Goal: Find contact information: Find contact information

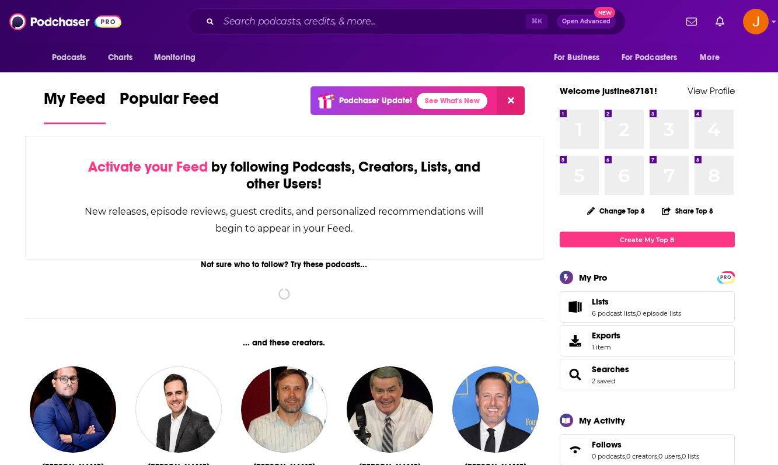
click at [241, 27] on input "Search podcasts, credits, & more..." at bounding box center [372, 21] width 307 height 19
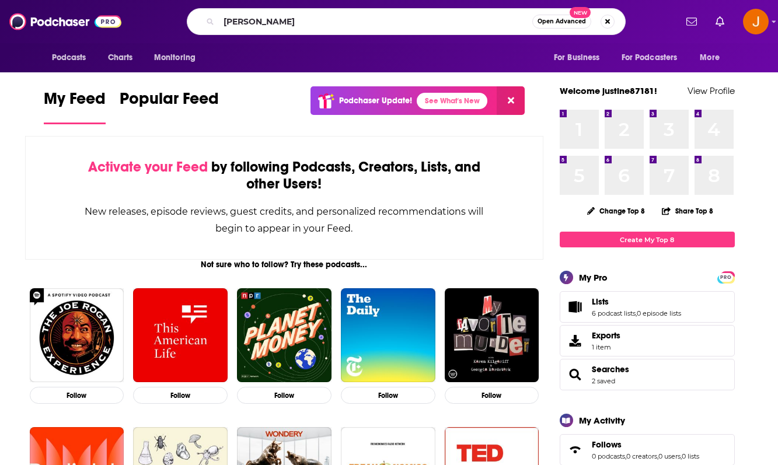
type input "[PERSON_NAME]"
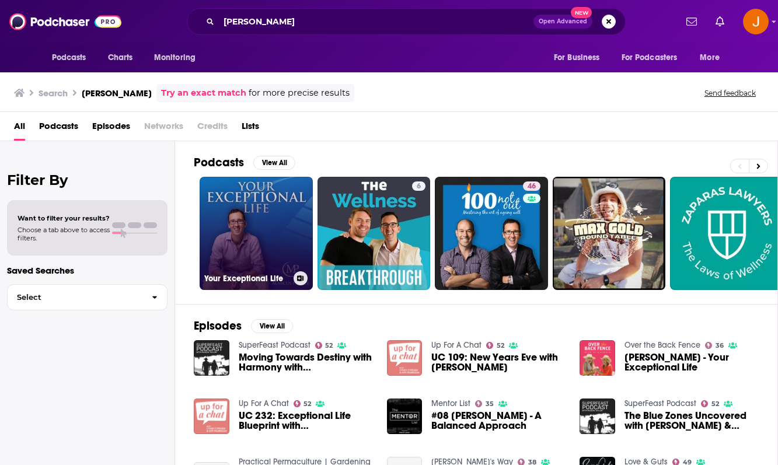
click at [260, 232] on link "Your Exceptional Life" at bounding box center [256, 233] width 113 height 113
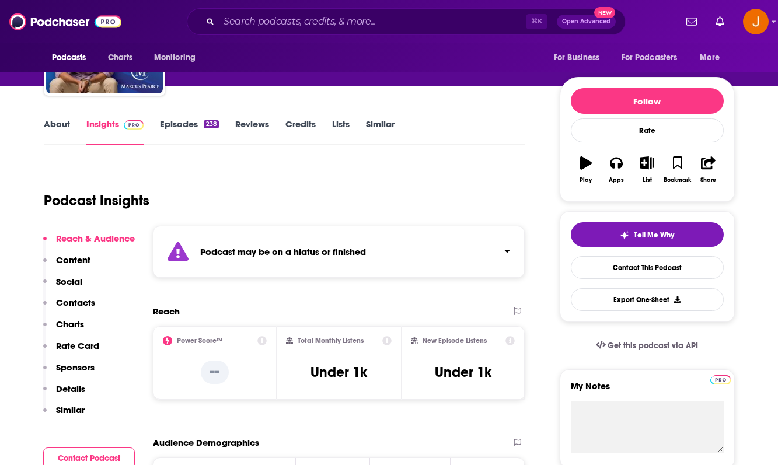
click at [85, 298] on p "Contacts" at bounding box center [75, 302] width 39 height 11
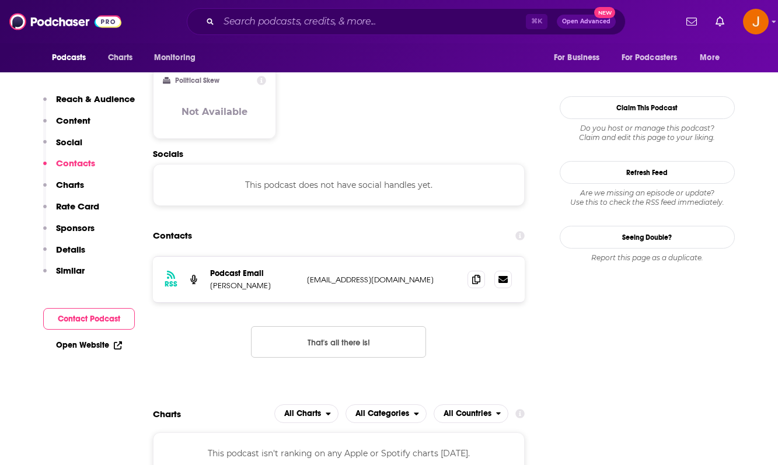
scroll to position [1010, 0]
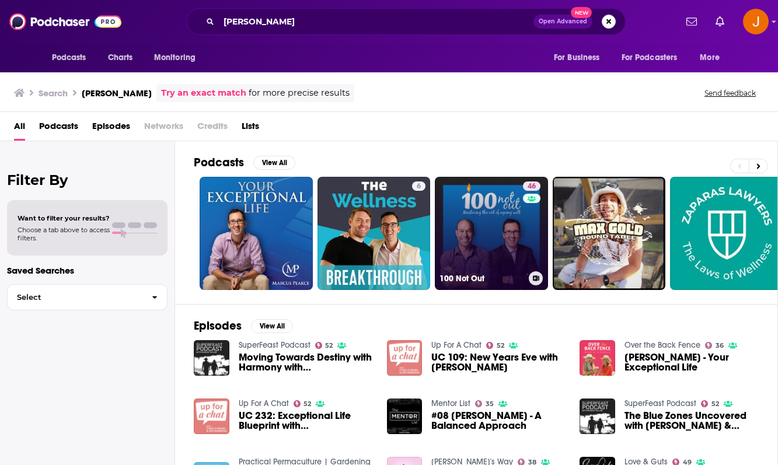
click at [500, 230] on link "46 100 Not Out" at bounding box center [491, 233] width 113 height 113
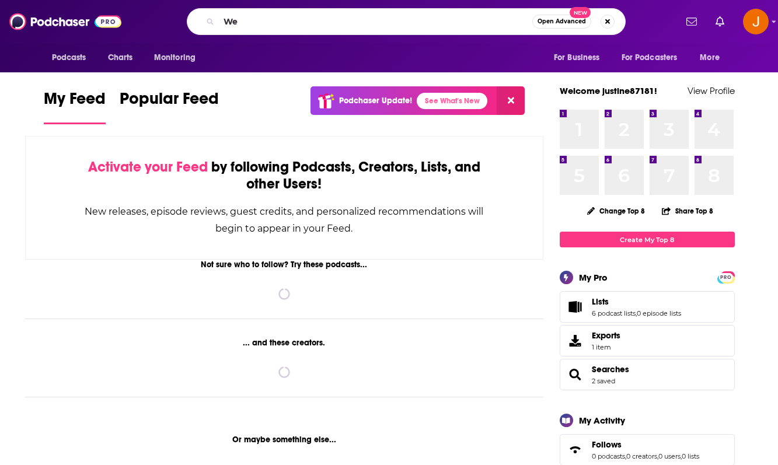
type input "W"
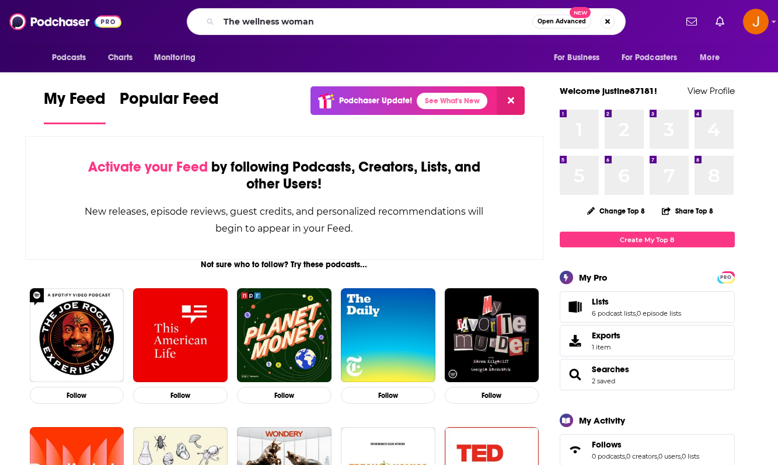
type input "The wellness woman"
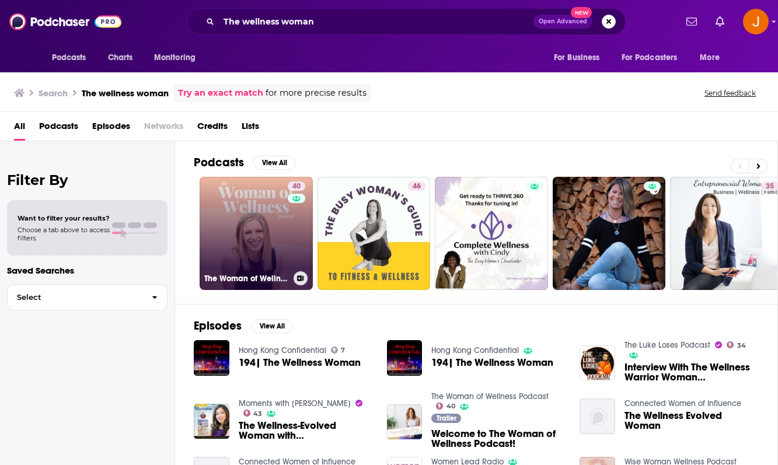
click at [282, 237] on link "40 The Woman of Wellness Podcast" at bounding box center [256, 233] width 113 height 113
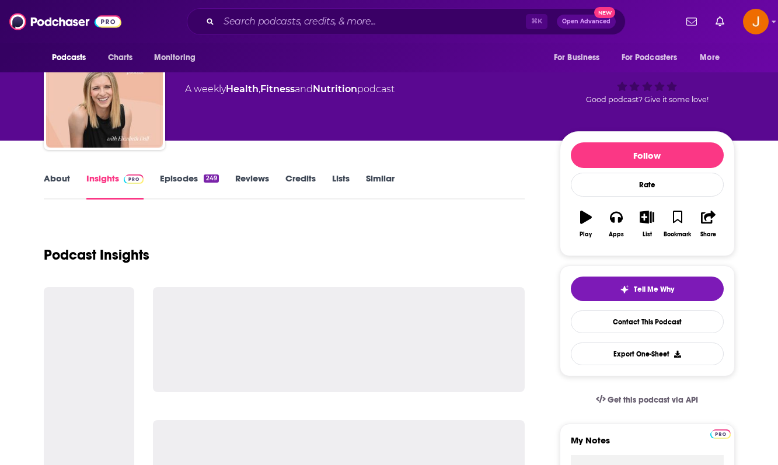
scroll to position [96, 0]
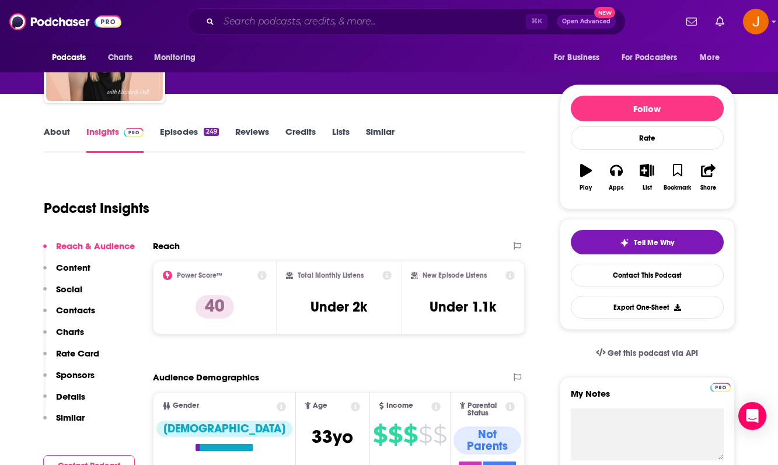
click at [299, 15] on input "Search podcasts, credits, & more..." at bounding box center [372, 21] width 307 height 19
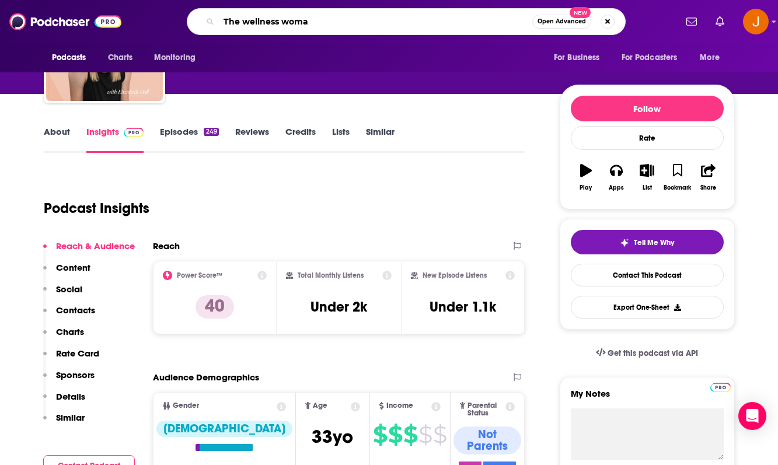
type input "The wellness woman"
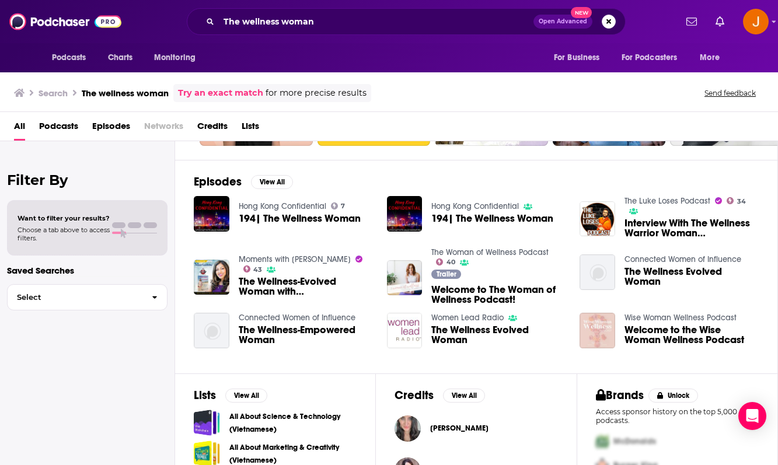
scroll to position [223, 0]
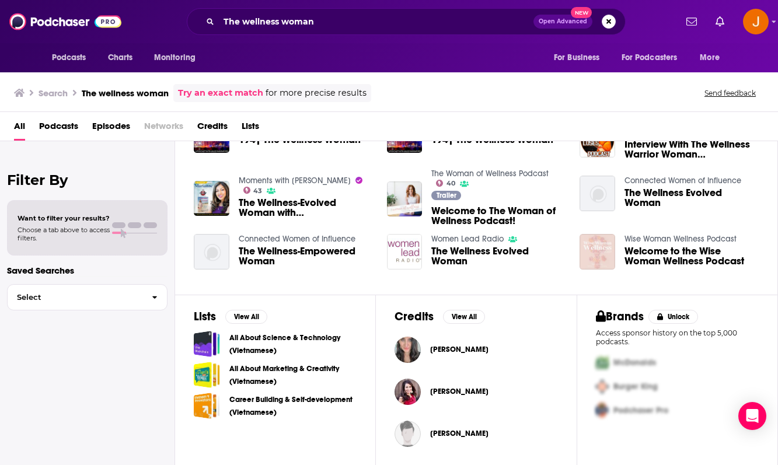
click at [596, 248] on img "Welcome to the Wise Woman Wellness Podcast" at bounding box center [597, 252] width 36 height 36
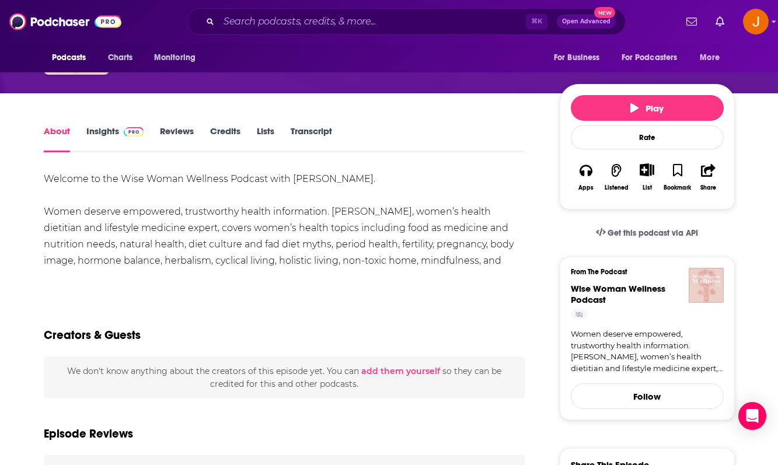
scroll to position [133, 0]
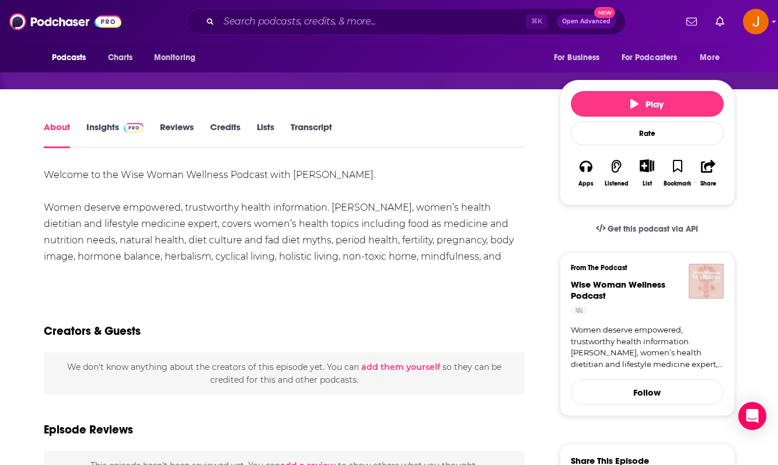
click at [104, 130] on link "Insights" at bounding box center [115, 134] width 58 height 27
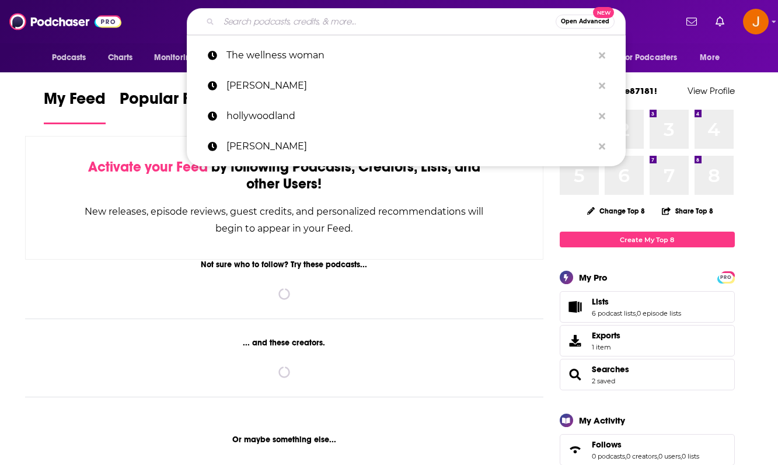
click at [277, 27] on input "Search podcasts, credits, & more..." at bounding box center [387, 21] width 337 height 19
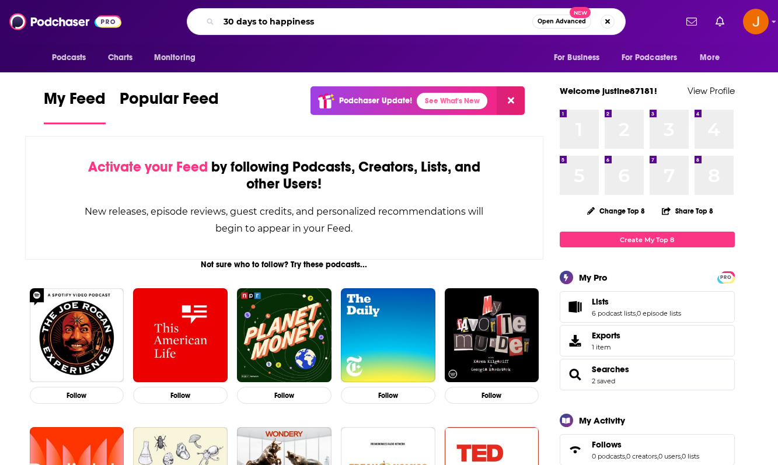
type input "30 days to happiness"
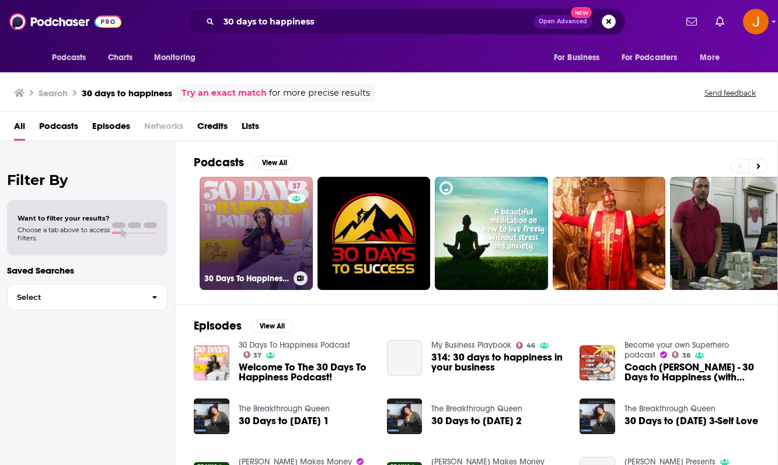
click at [252, 237] on link "37 30 Days To Happiness Podcast" at bounding box center [256, 233] width 113 height 113
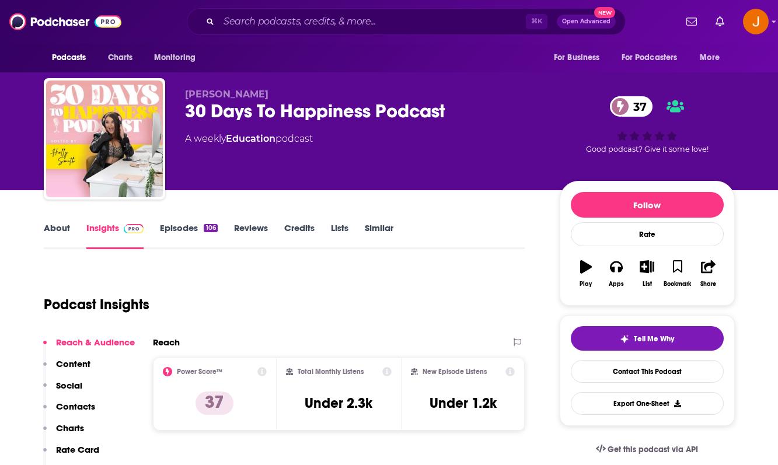
click at [65, 228] on link "About" at bounding box center [57, 235] width 26 height 27
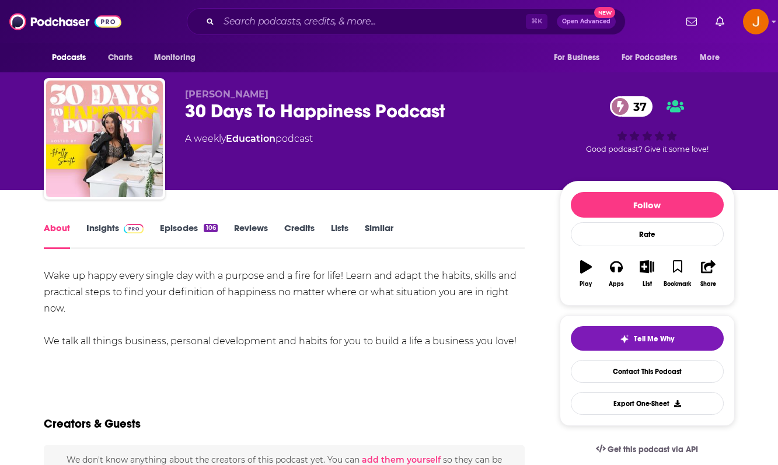
click at [106, 230] on link "Insights" at bounding box center [115, 235] width 58 height 27
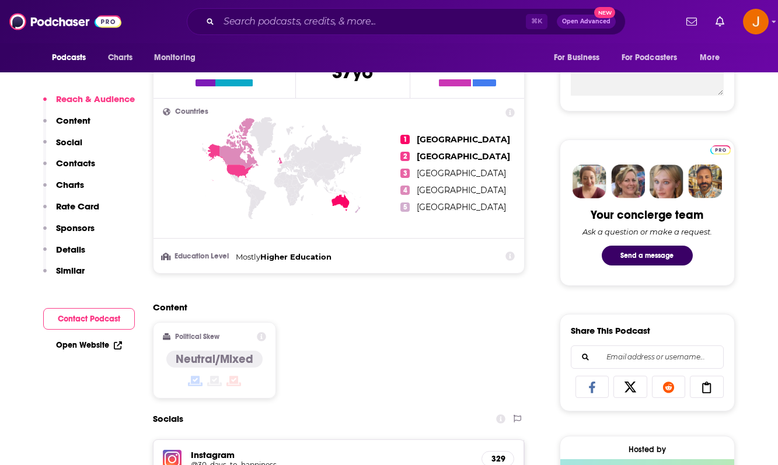
scroll to position [640, 0]
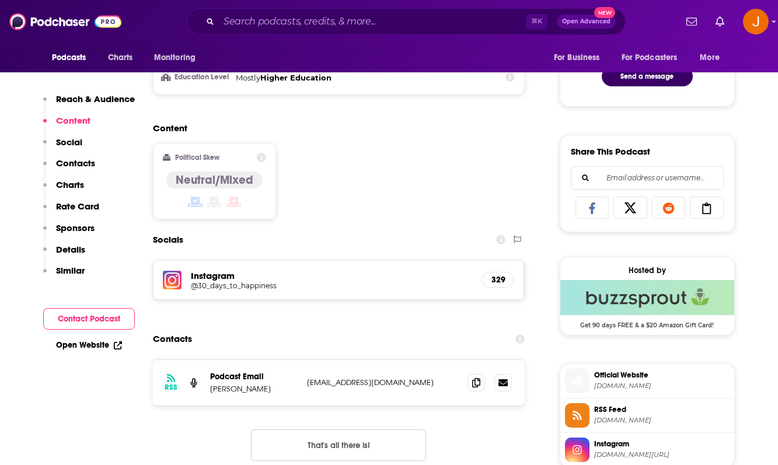
click at [211, 276] on h5 "Instagram" at bounding box center [332, 275] width 282 height 11
click at [210, 286] on h5 "@30_days_to_happiness" at bounding box center [284, 285] width 187 height 9
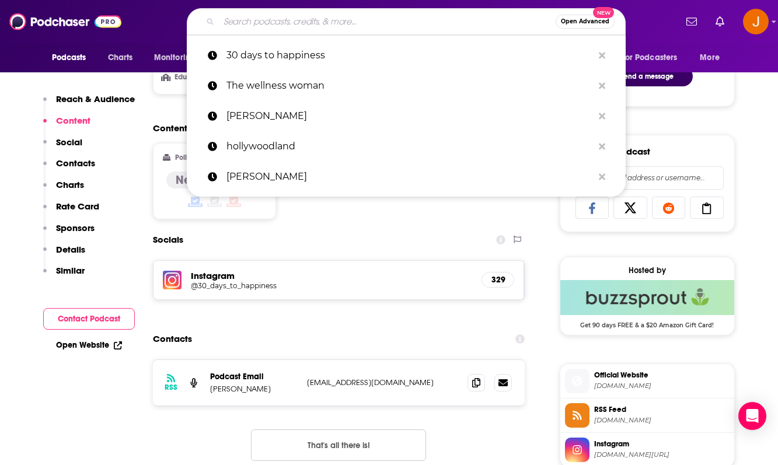
click at [272, 20] on input "Search podcasts, credits, & more..." at bounding box center [387, 21] width 337 height 19
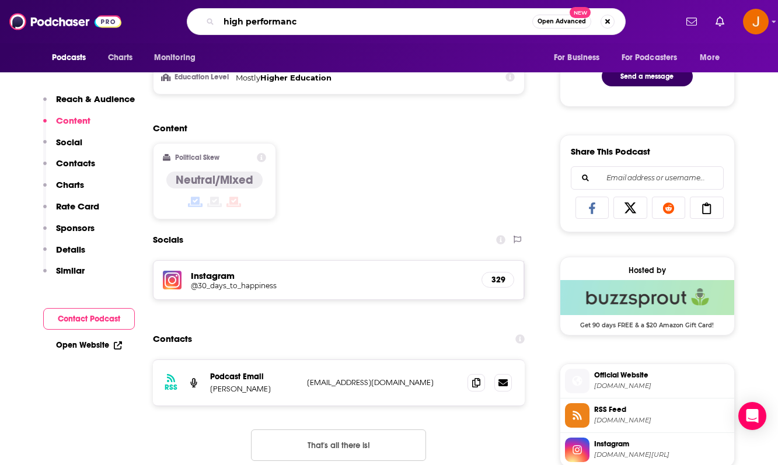
type input "high performance"
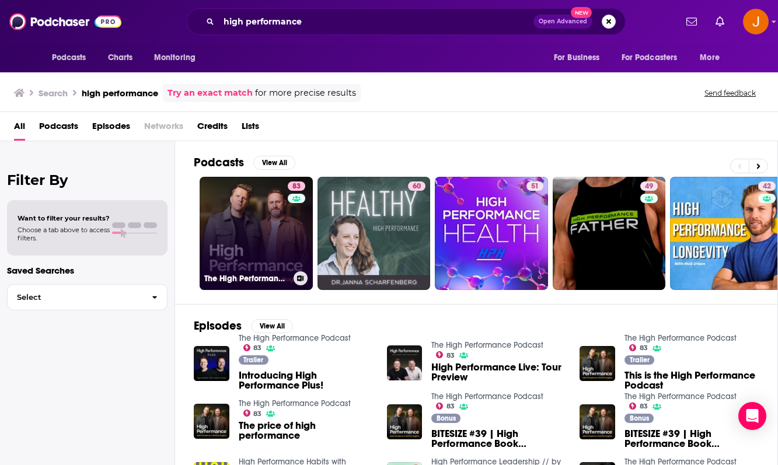
click at [247, 236] on link "83 The High Performance Podcast" at bounding box center [256, 233] width 113 height 113
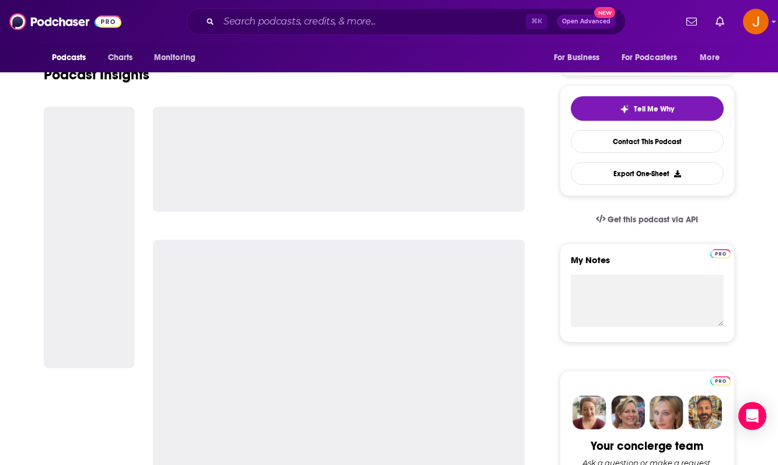
scroll to position [280, 0]
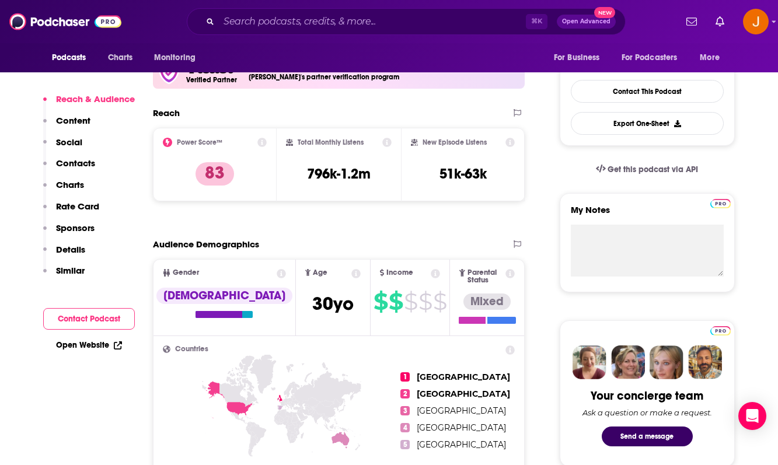
click at [74, 167] on p "Contacts" at bounding box center [75, 163] width 39 height 11
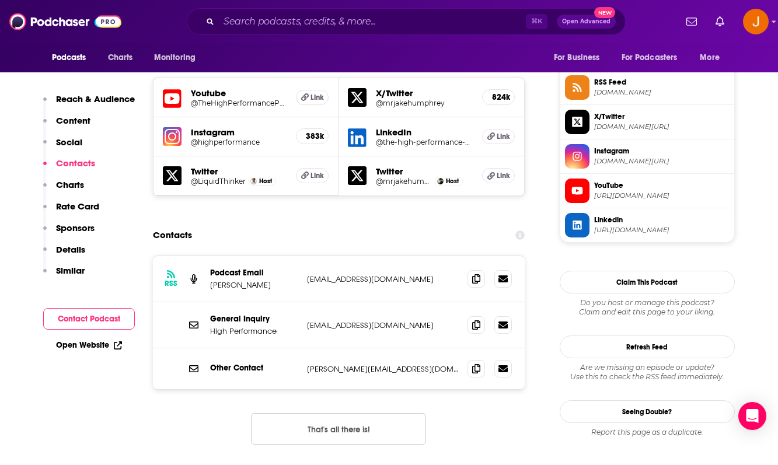
scroll to position [1080, 0]
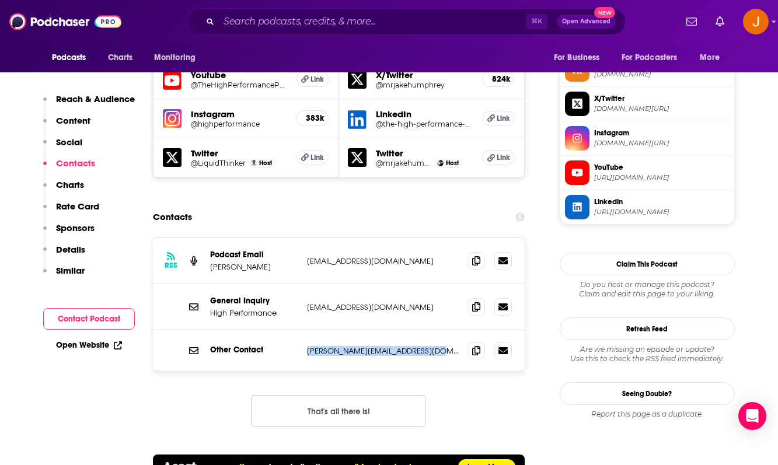
drag, startPoint x: 443, startPoint y: 306, endPoint x: 299, endPoint y: 306, distance: 144.1
click at [299, 330] on div "Other Contact [PERSON_NAME][EMAIL_ADDRESS][DOMAIN_NAME] [PERSON_NAME][EMAIL_ADD…" at bounding box center [339, 350] width 372 height 41
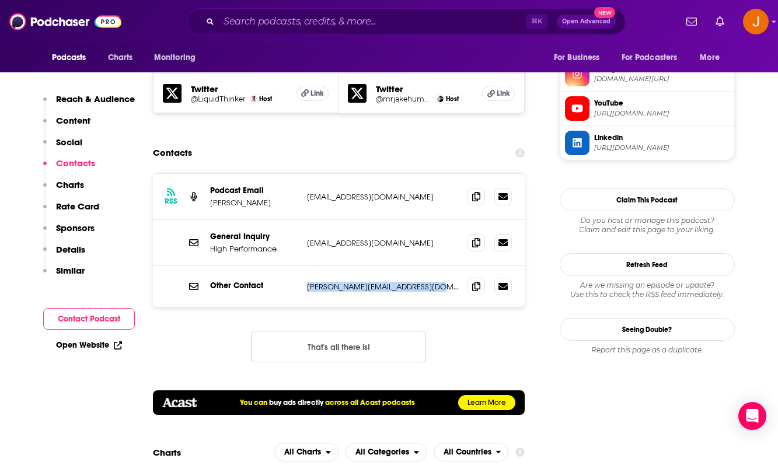
scroll to position [1143, 0]
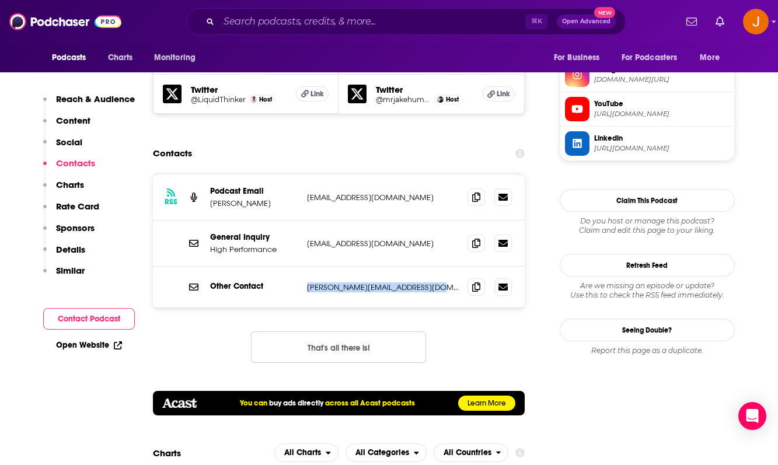
drag, startPoint x: 445, startPoint y: 154, endPoint x: 286, endPoint y: 153, distance: 159.3
click at [0, 0] on div "Podcast Email [PERSON_NAME] [EMAIL_ADDRESS][DOMAIN_NAME] [EMAIL_ADDRESS][DOMAIN…" at bounding box center [0, 0] width 0 height 0
click at [450, 174] on div "RSS Podcast Email [PERSON_NAME] [EMAIL_ADDRESS][DOMAIN_NAME] [EMAIL_ADDRESS][DO…" at bounding box center [339, 197] width 372 height 46
drag, startPoint x: 438, startPoint y: 158, endPoint x: 302, endPoint y: 154, distance: 136.0
click at [302, 174] on div "RSS Podcast Email [PERSON_NAME] [EMAIL_ADDRESS][DOMAIN_NAME] [EMAIL_ADDRESS][DO…" at bounding box center [339, 197] width 372 height 46
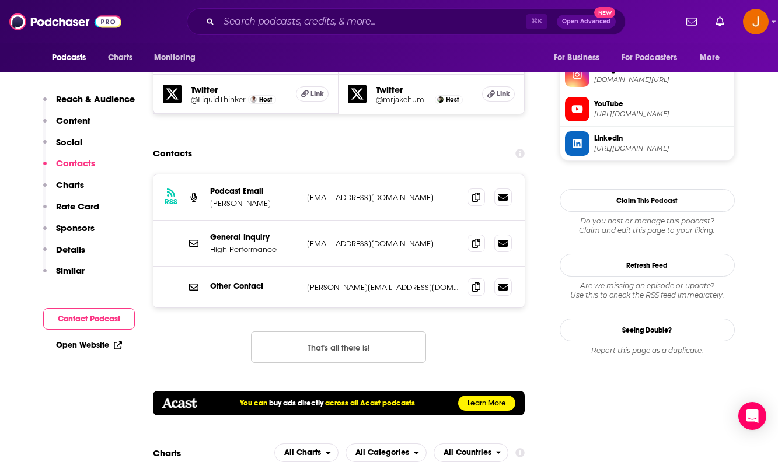
copy p "[EMAIL_ADDRESS][DOMAIN_NAME]"
drag, startPoint x: 453, startPoint y: 202, endPoint x: 292, endPoint y: 200, distance: 161.1
click at [0, 0] on div "General Inquiry High Performance [EMAIL_ADDRESS][DOMAIN_NAME] [EMAIL_ADDRESS][D…" at bounding box center [0, 0] width 0 height 0
click at [382, 267] on div "Other Contact [PERSON_NAME][EMAIL_ADDRESS][DOMAIN_NAME] [PERSON_NAME][EMAIL_ADD…" at bounding box center [339, 287] width 372 height 41
drag, startPoint x: 456, startPoint y: 201, endPoint x: 305, endPoint y: 201, distance: 150.6
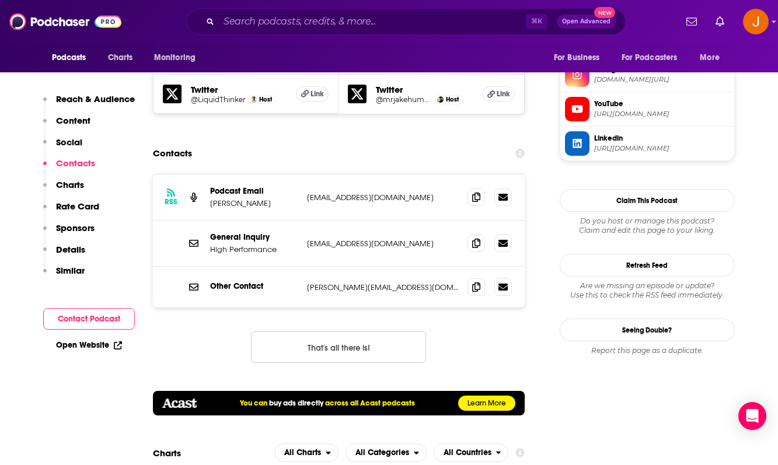
click at [305, 221] on div "General Inquiry High Performance [EMAIL_ADDRESS][DOMAIN_NAME] [EMAIL_ADDRESS][D…" at bounding box center [339, 244] width 372 height 46
copy p "[EMAIL_ADDRESS][DOMAIN_NAME]"
